Goal: Task Accomplishment & Management: Use online tool/utility

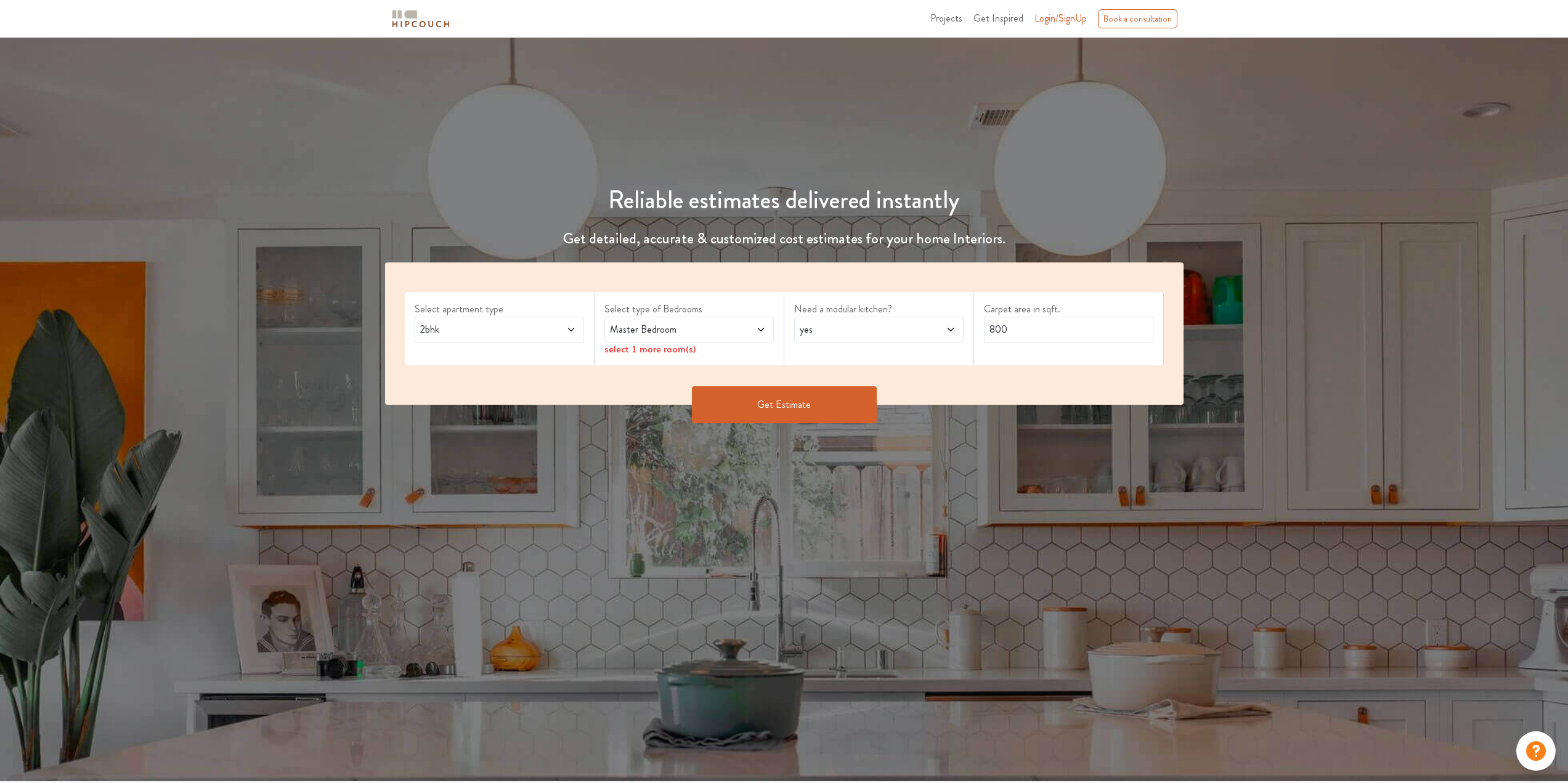
click at [538, 325] on span at bounding box center [555, 330] width 39 height 15
click at [543, 324] on span at bounding box center [555, 330] width 39 height 15
click at [644, 329] on span "Master Bedroom" at bounding box center [667, 330] width 119 height 15
click at [856, 336] on span "yes" at bounding box center [856, 330] width 119 height 15
click at [1022, 333] on input "800" at bounding box center [1069, 329] width 169 height 26
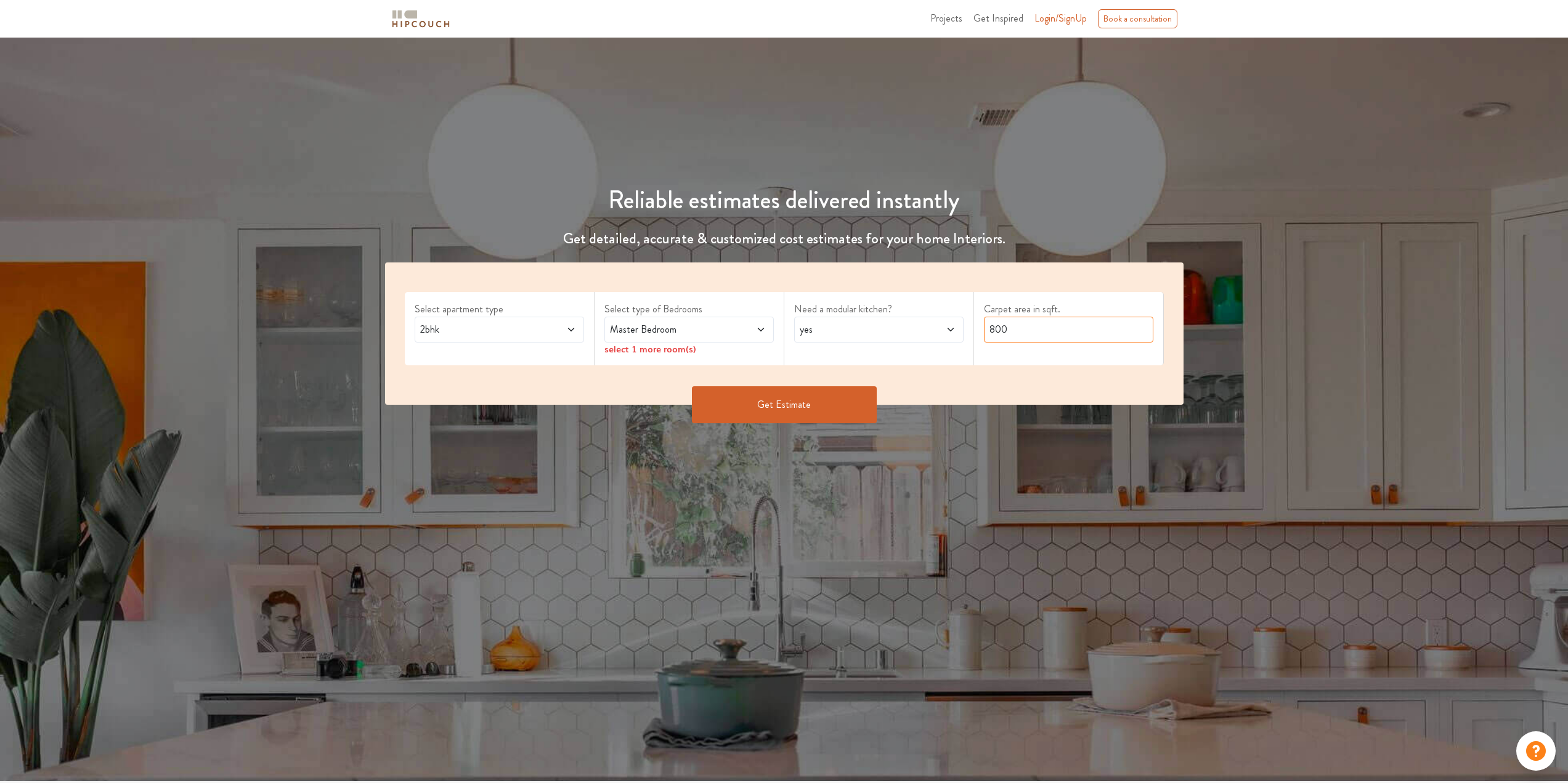
drag, startPoint x: 1022, startPoint y: 333, endPoint x: 963, endPoint y: 332, distance: 59.0
click at [963, 332] on div "Select apartment type 2bhk Select type of Bedrooms Master Bedroom select 1 more…" at bounding box center [785, 333] width 799 height 142
type input "3500"
click at [818, 404] on button "Get Estimate" at bounding box center [784, 404] width 185 height 37
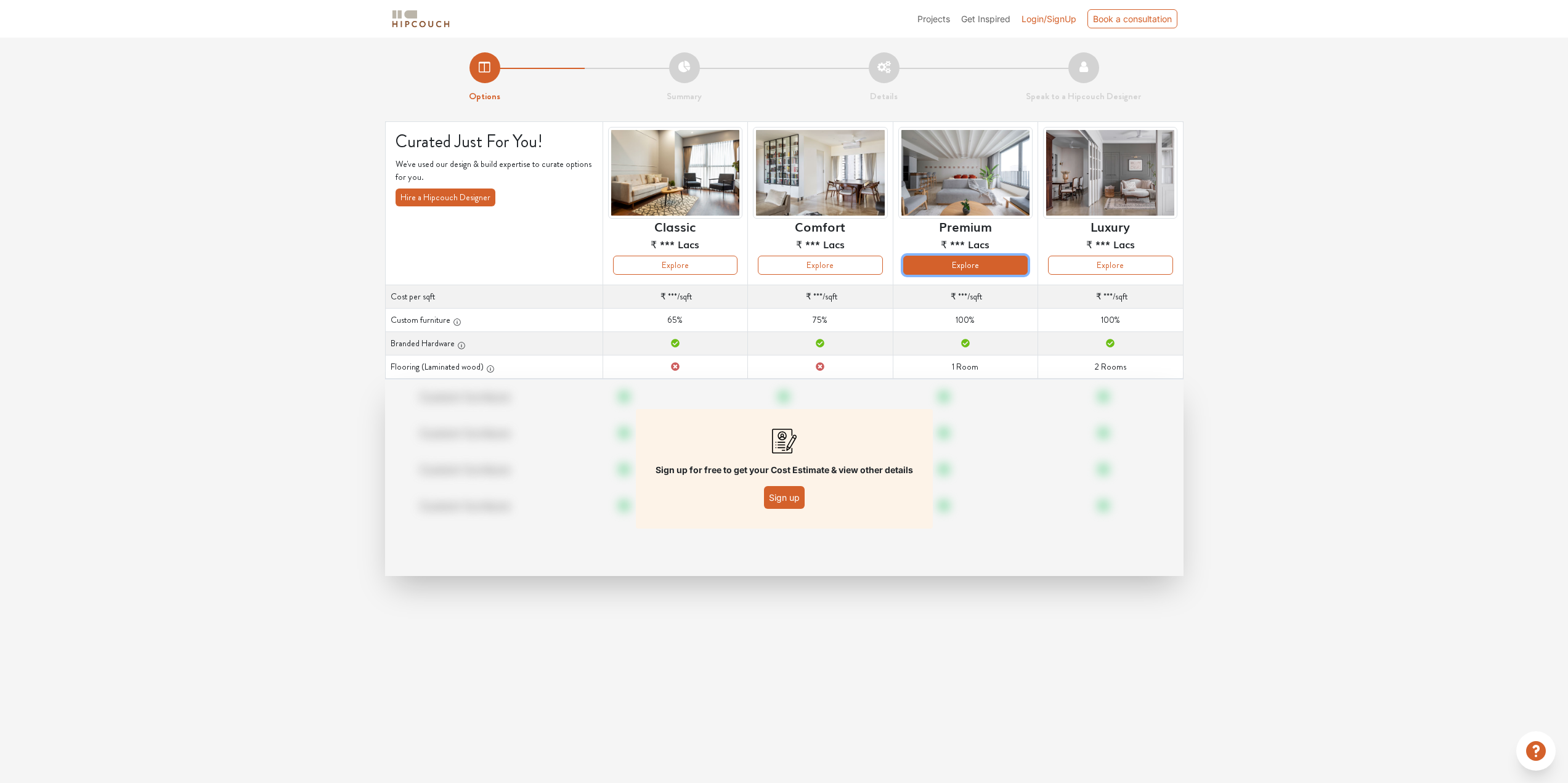
click at [971, 262] on button "Explore" at bounding box center [966, 265] width 125 height 19
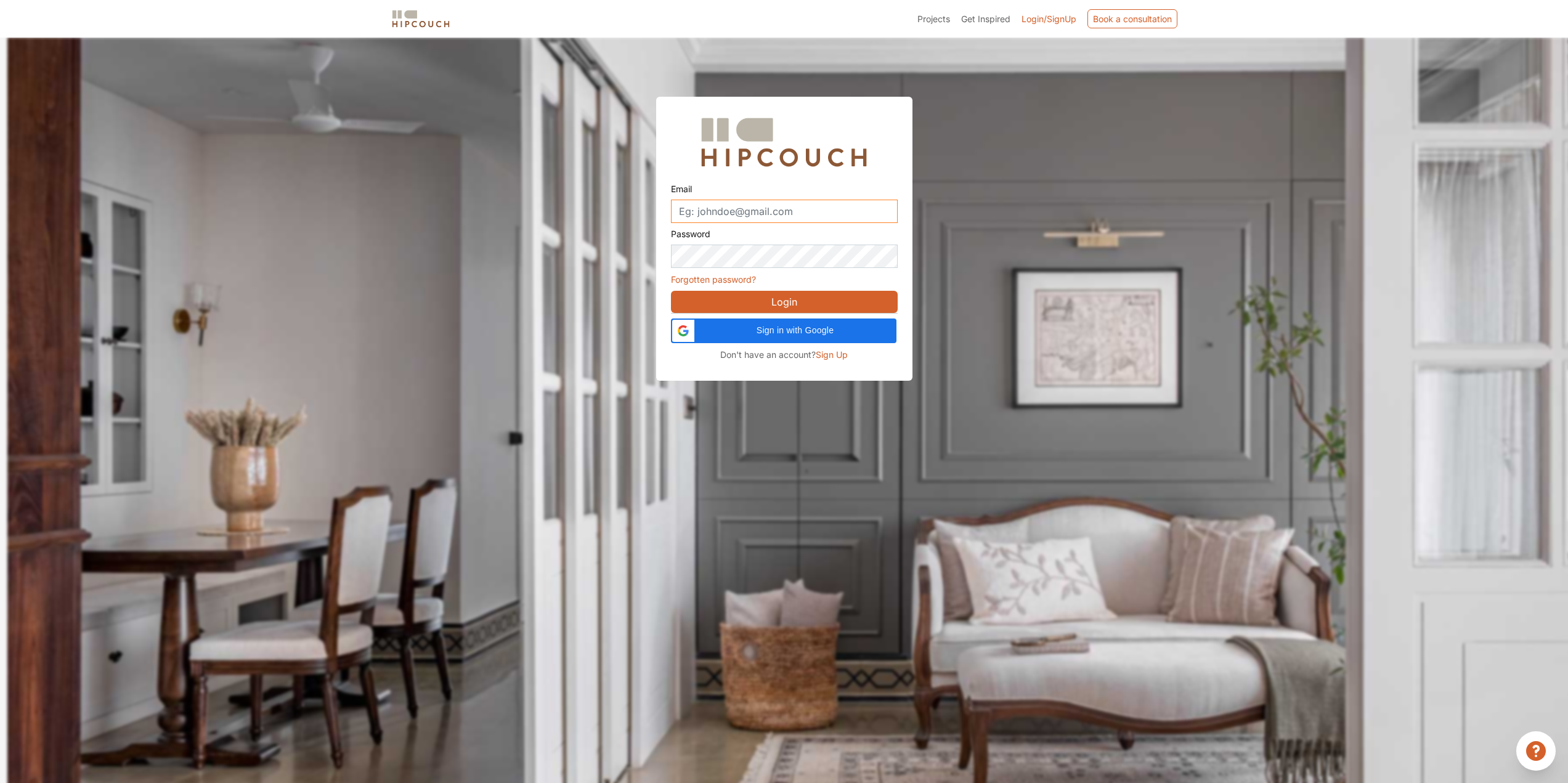
click at [735, 204] on input "Email" at bounding box center [784, 211] width 227 height 23
click at [779, 323] on div "Sign in with Google Sign in with Google. Opens in new tab" at bounding box center [784, 331] width 211 height 25
